Goal: Transaction & Acquisition: Purchase product/service

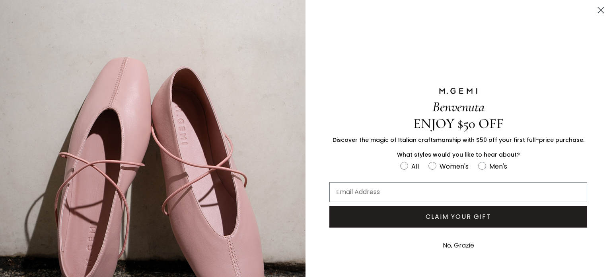
click at [330, 115] on p "ENJOY $50 OFF" at bounding box center [459, 123] width 258 height 17
click at [460, 246] on button "No, Grazie" at bounding box center [458, 245] width 39 height 20
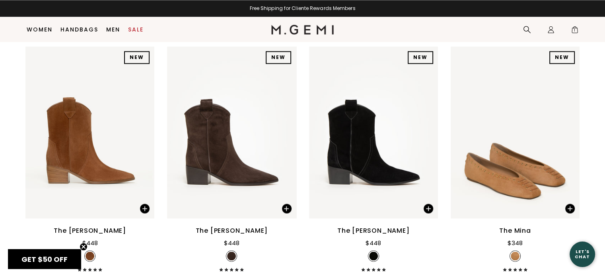
scroll to position [1339, 0]
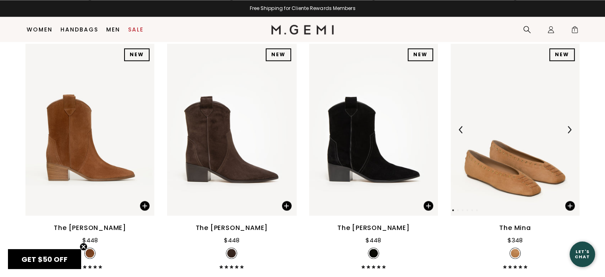
click at [570, 129] on img at bounding box center [569, 129] width 7 height 7
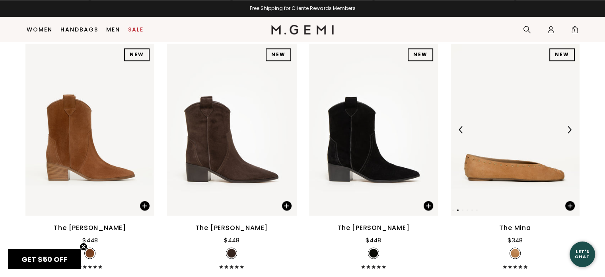
click at [570, 129] on img at bounding box center [569, 129] width 7 height 7
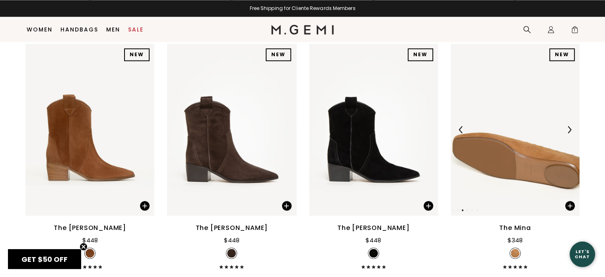
click at [570, 129] on img at bounding box center [569, 129] width 7 height 7
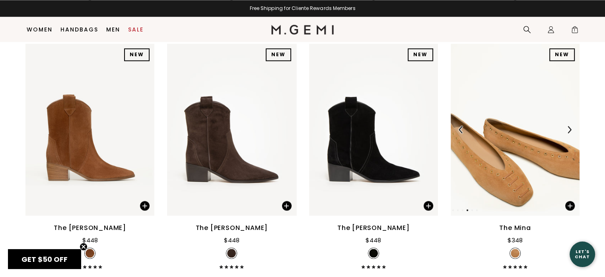
click at [570, 129] on img at bounding box center [569, 129] width 7 height 7
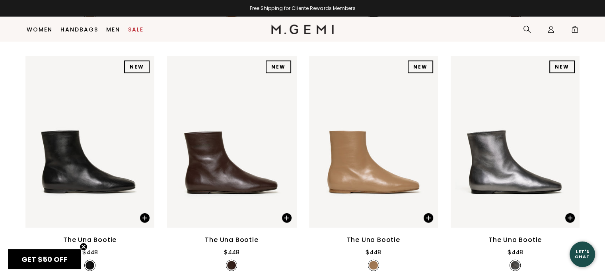
scroll to position [2069, 0]
click at [570, 141] on img at bounding box center [569, 141] width 7 height 7
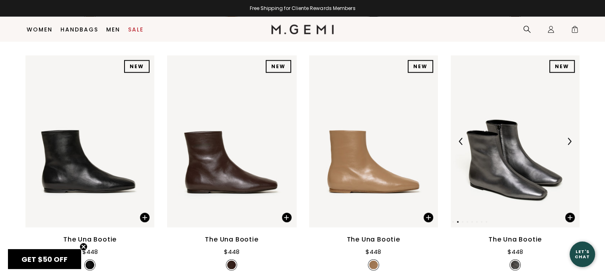
click at [570, 141] on img at bounding box center [569, 141] width 7 height 7
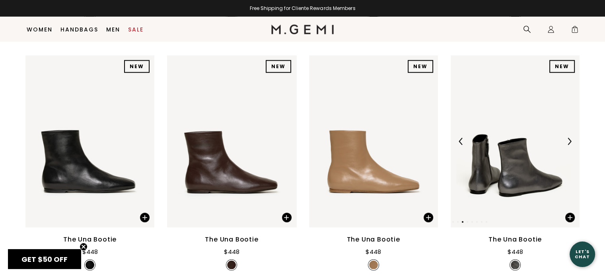
click at [570, 141] on img at bounding box center [569, 141] width 7 height 7
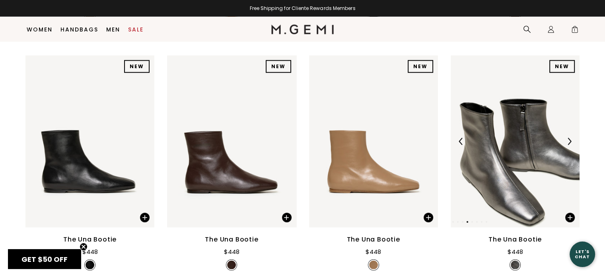
click at [570, 141] on img at bounding box center [569, 141] width 7 height 7
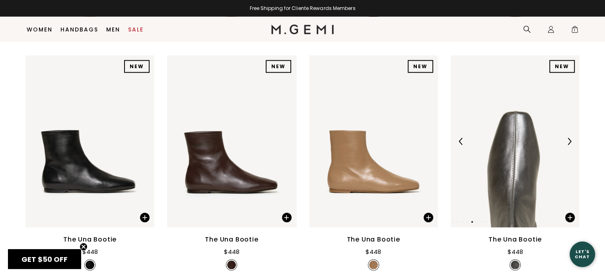
click at [570, 141] on img at bounding box center [569, 141] width 7 height 7
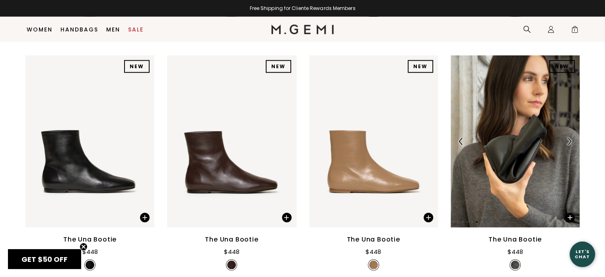
click at [570, 141] on img at bounding box center [569, 141] width 7 height 7
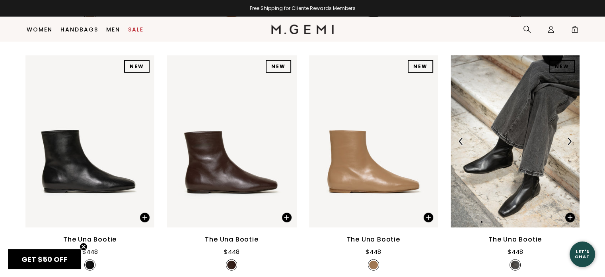
click at [570, 141] on img at bounding box center [569, 141] width 7 height 7
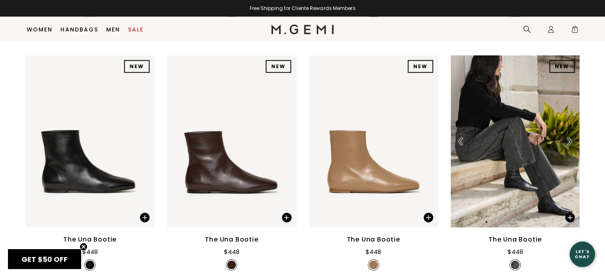
click at [570, 141] on img at bounding box center [569, 141] width 7 height 7
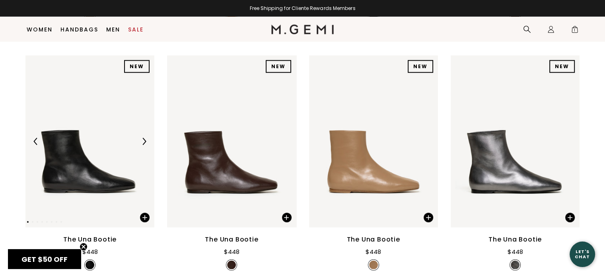
click at [146, 142] on img at bounding box center [144, 141] width 7 height 7
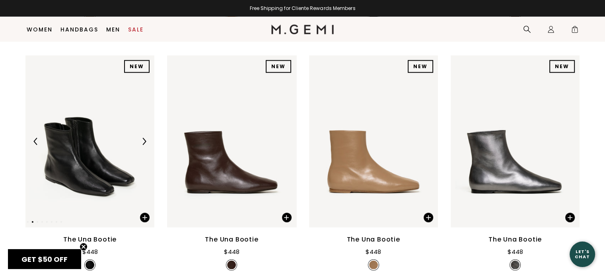
click at [146, 142] on img at bounding box center [144, 141] width 7 height 7
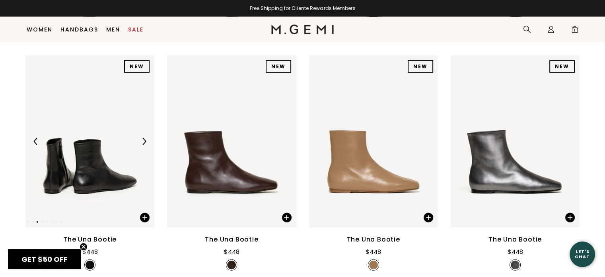
click at [146, 142] on img at bounding box center [144, 141] width 7 height 7
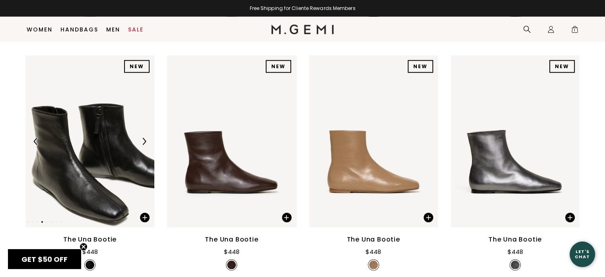
click at [146, 142] on img at bounding box center [144, 141] width 7 height 7
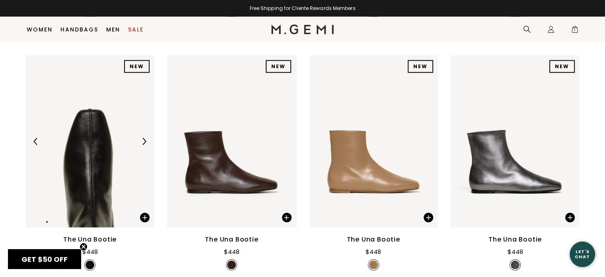
click at [146, 142] on img at bounding box center [144, 141] width 7 height 7
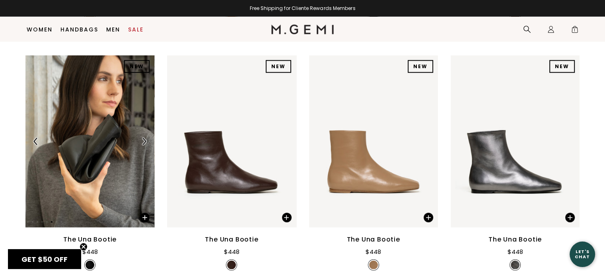
click at [91, 171] on img at bounding box center [89, 141] width 129 height 172
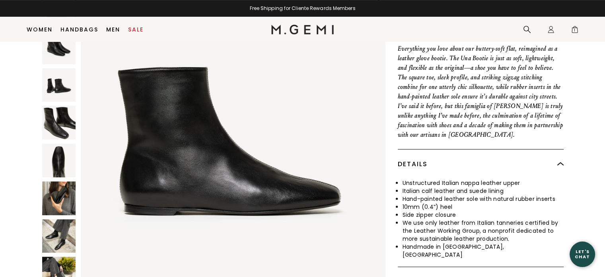
scroll to position [288, 0]
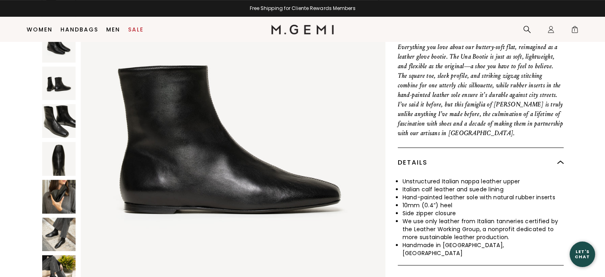
click at [59, 229] on img at bounding box center [59, 234] width 34 height 34
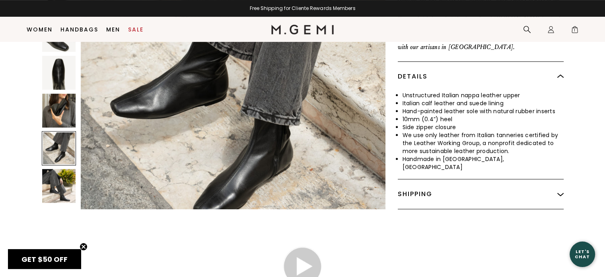
scroll to position [375, 0]
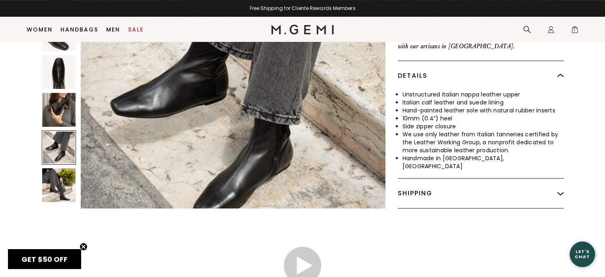
click at [49, 176] on img at bounding box center [59, 185] width 34 height 34
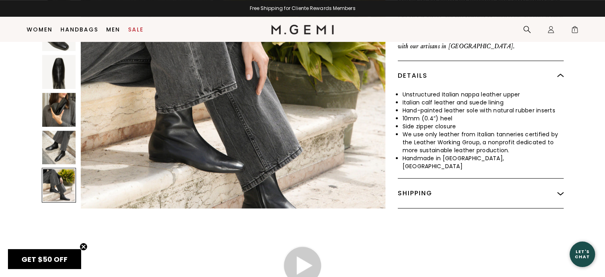
scroll to position [2146, 0]
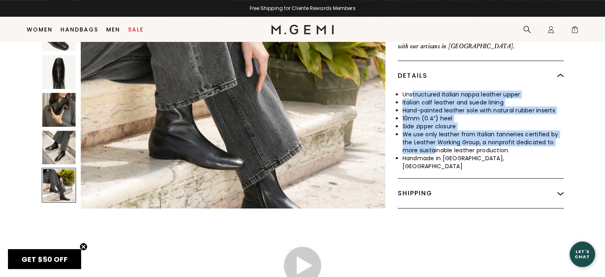
drag, startPoint x: 412, startPoint y: 96, endPoint x: 435, endPoint y: 152, distance: 60.9
click at [435, 152] on ul "Unstructured Italian nappa leather upper Italian calf leather and suede lining …" at bounding box center [481, 130] width 166 height 80
click at [435, 152] on li "We use only leather from Italian tanneries certified by the Leather Working Gro…" at bounding box center [483, 142] width 161 height 24
drag, startPoint x: 444, startPoint y: 160, endPoint x: 402, endPoint y: 92, distance: 80.1
click at [402, 92] on ul "Unstructured Italian nappa leather upper Italian calf leather and suede lining …" at bounding box center [481, 130] width 166 height 80
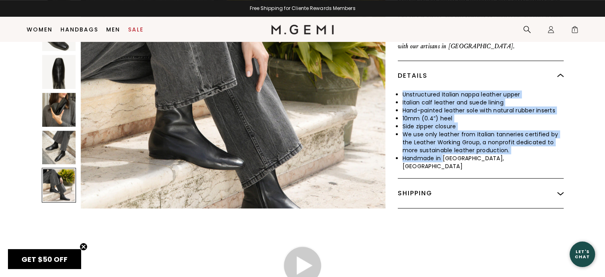
click at [402, 92] on ul "Unstructured Italian nappa leather upper Italian calf leather and suede lining …" at bounding box center [481, 130] width 166 height 80
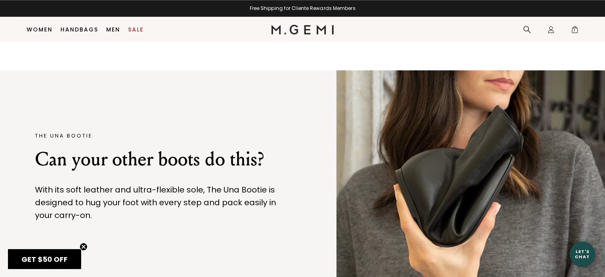
scroll to position [938, 0]
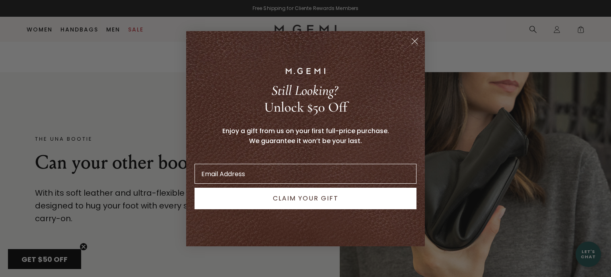
click at [412, 41] on circle "Close dialog" at bounding box center [414, 40] width 13 height 13
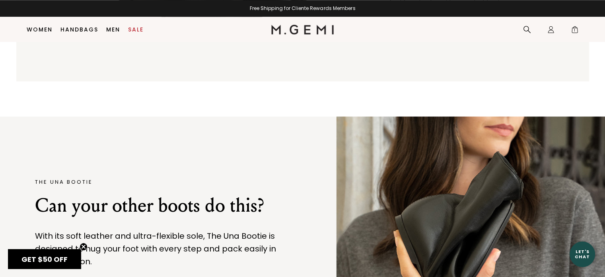
scroll to position [890, 0]
